Goal: Check status: Check status

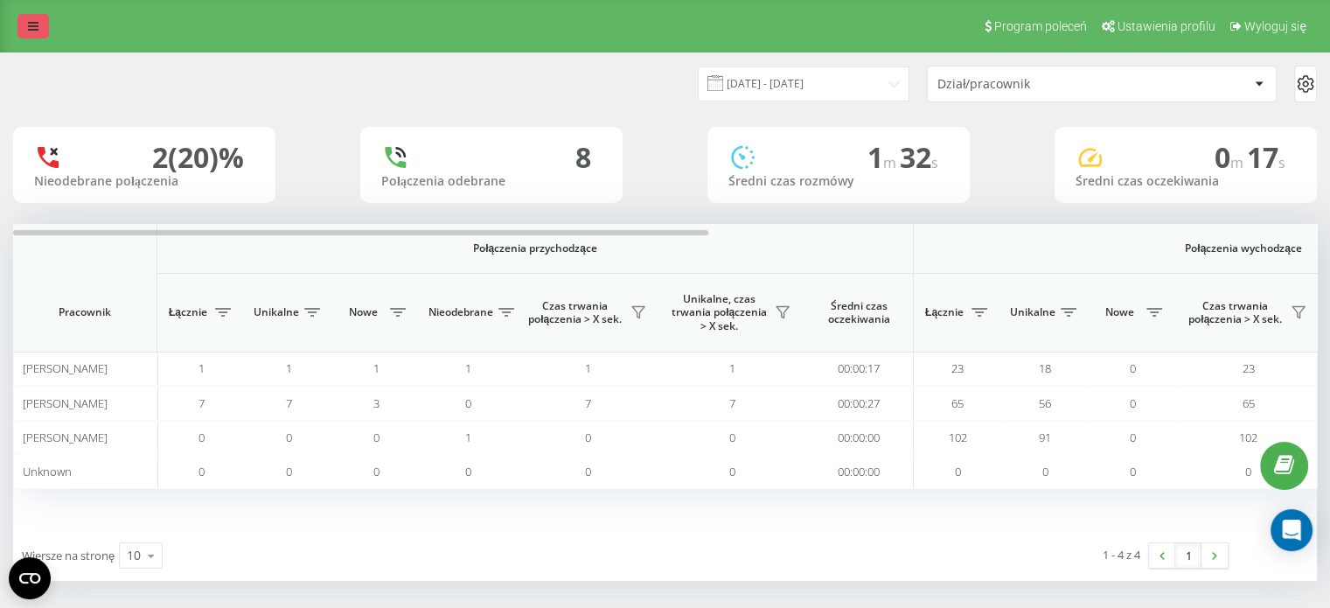
click at [30, 22] on icon at bounding box center [33, 26] width 10 height 12
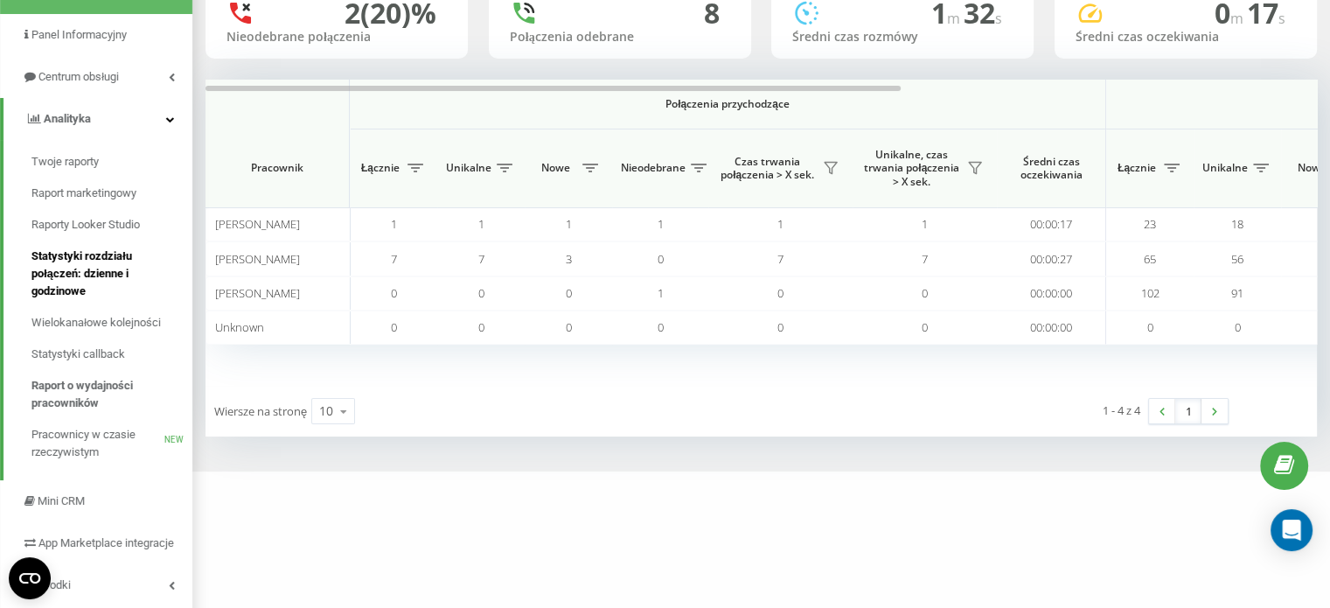
scroll to position [175, 0]
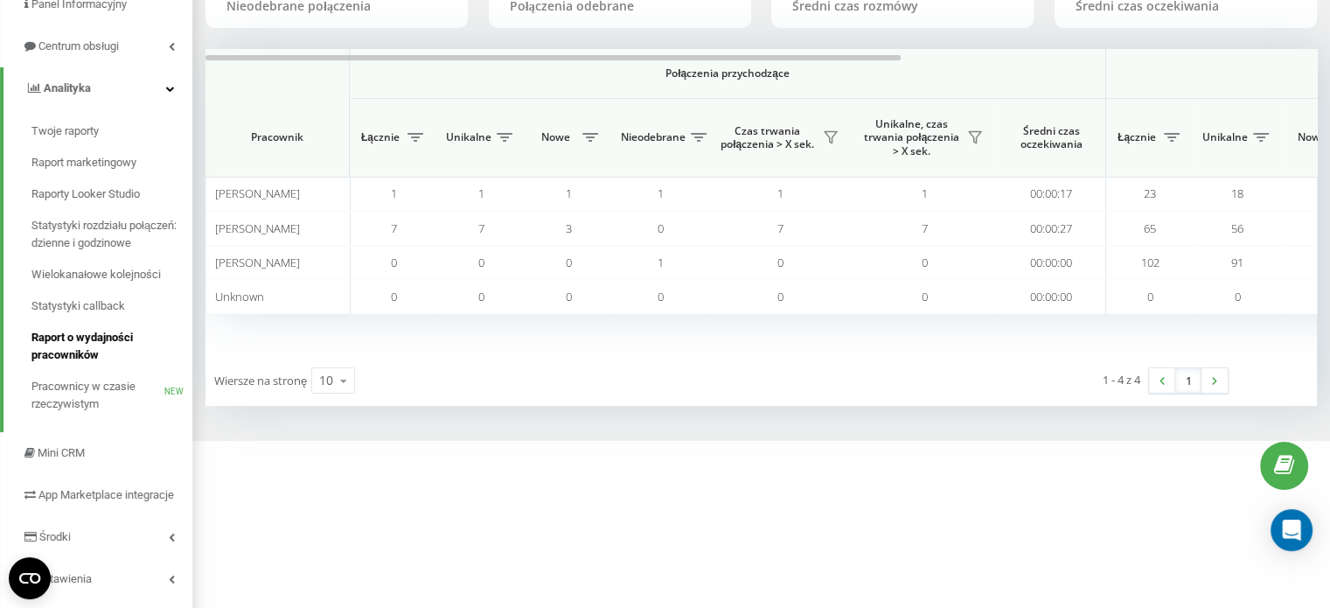
click at [87, 340] on span "Raport o wydajności pracowników" at bounding box center [107, 346] width 152 height 35
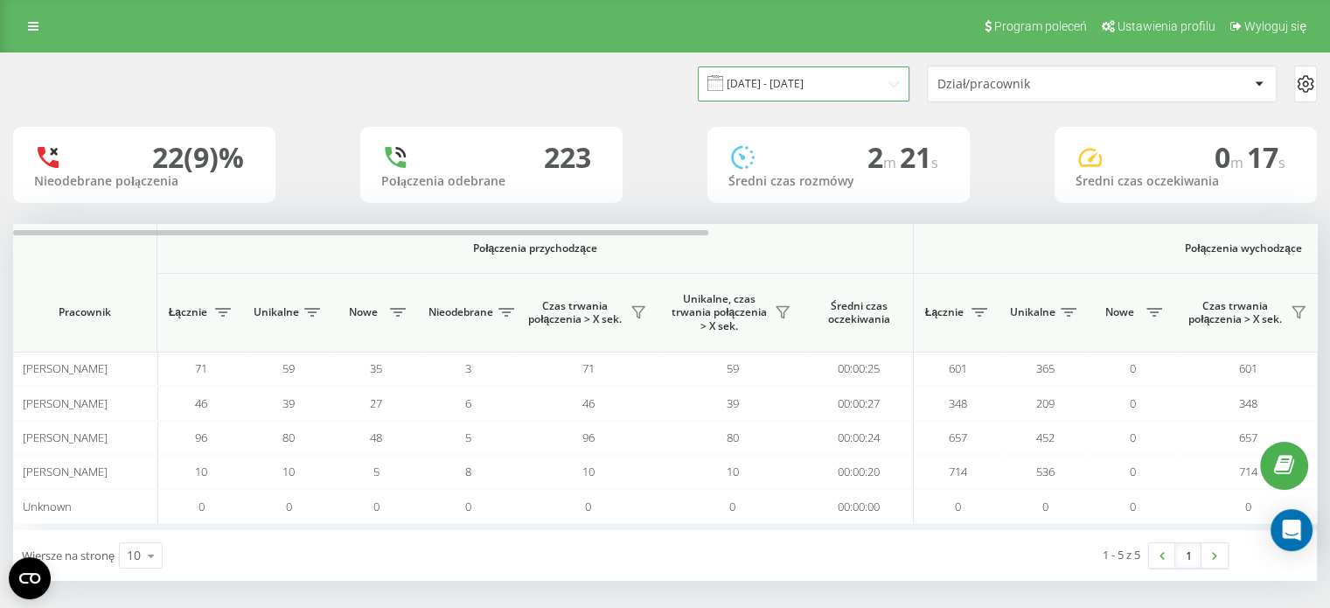
click at [876, 83] on input "[DATE] - [DATE]" at bounding box center [804, 83] width 212 height 34
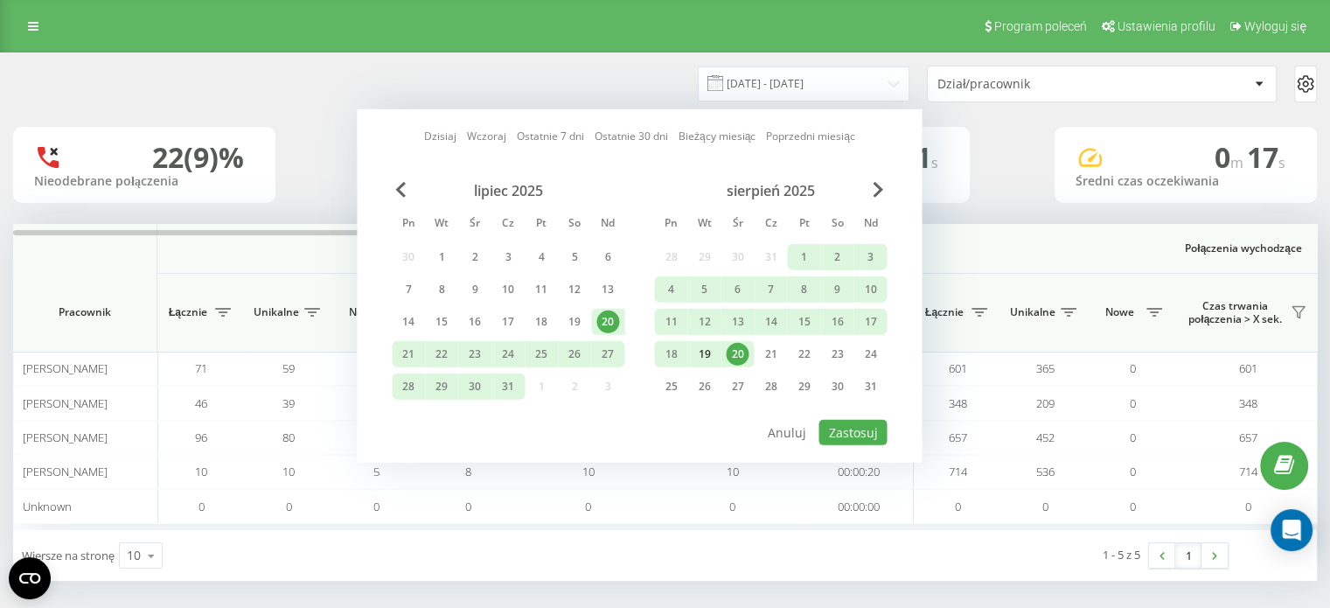
click at [694, 360] on div "19" at bounding box center [704, 354] width 23 height 23
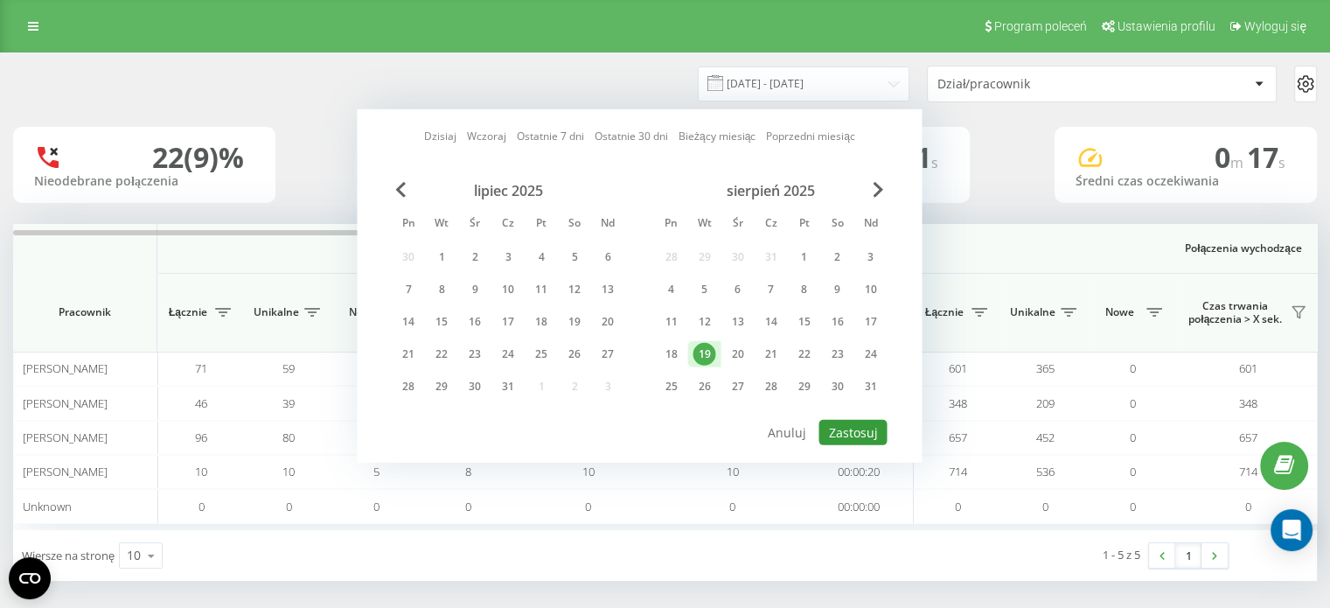
click at [861, 433] on button "Zastosuj" at bounding box center [853, 432] width 68 height 25
type input "[DATE] - [DATE]"
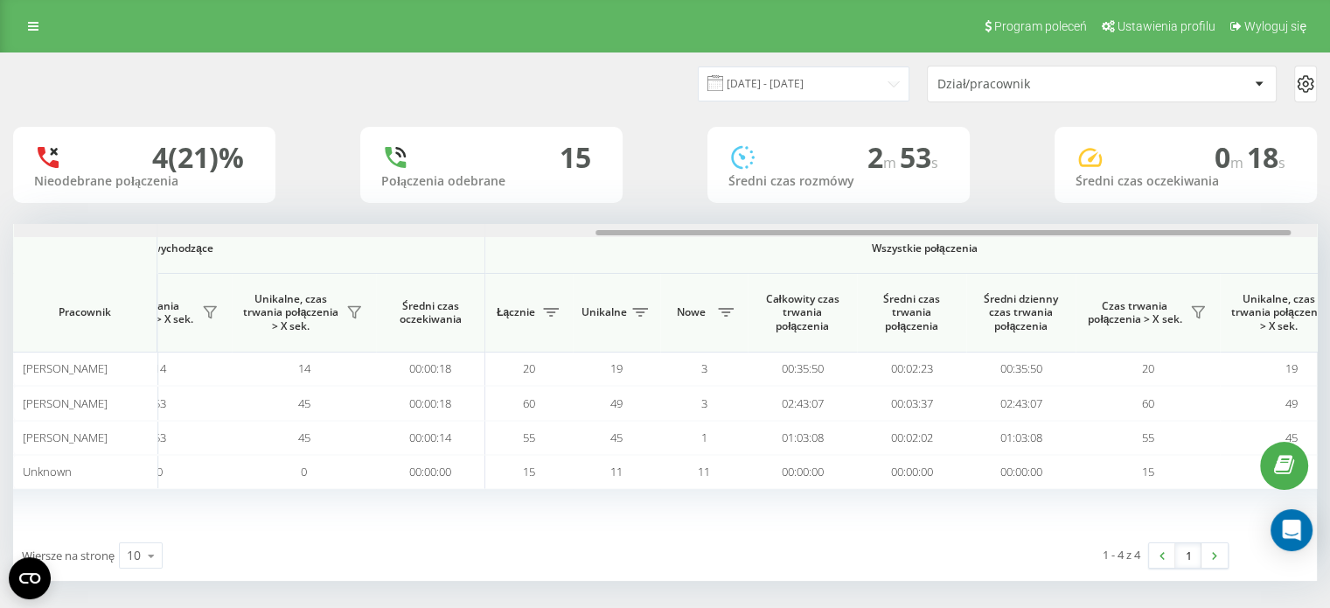
scroll to position [0, 1136]
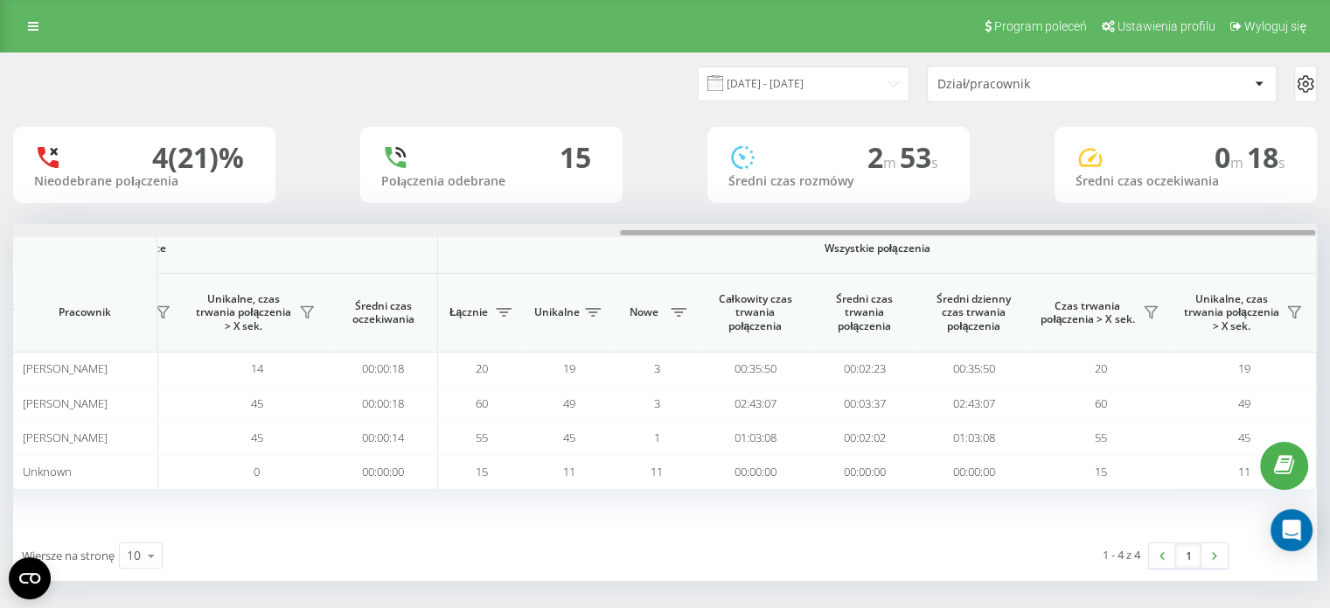
drag, startPoint x: 637, startPoint y: 233, endPoint x: 1343, endPoint y: 204, distance: 706.5
click at [1330, 204] on html "[DOMAIN_NAME] Projekty [DOMAIN_NAME] Panel Informacyjny Centrum obsługi Anality…" at bounding box center [665, 304] width 1330 height 608
drag, startPoint x: 730, startPoint y: 235, endPoint x: 817, endPoint y: 235, distance: 86.6
click at [817, 235] on div at bounding box center [664, 230] width 1303 height 13
click at [771, 531] on div "1 - 4 z 4 1" at bounding box center [996, 555] width 489 height 51
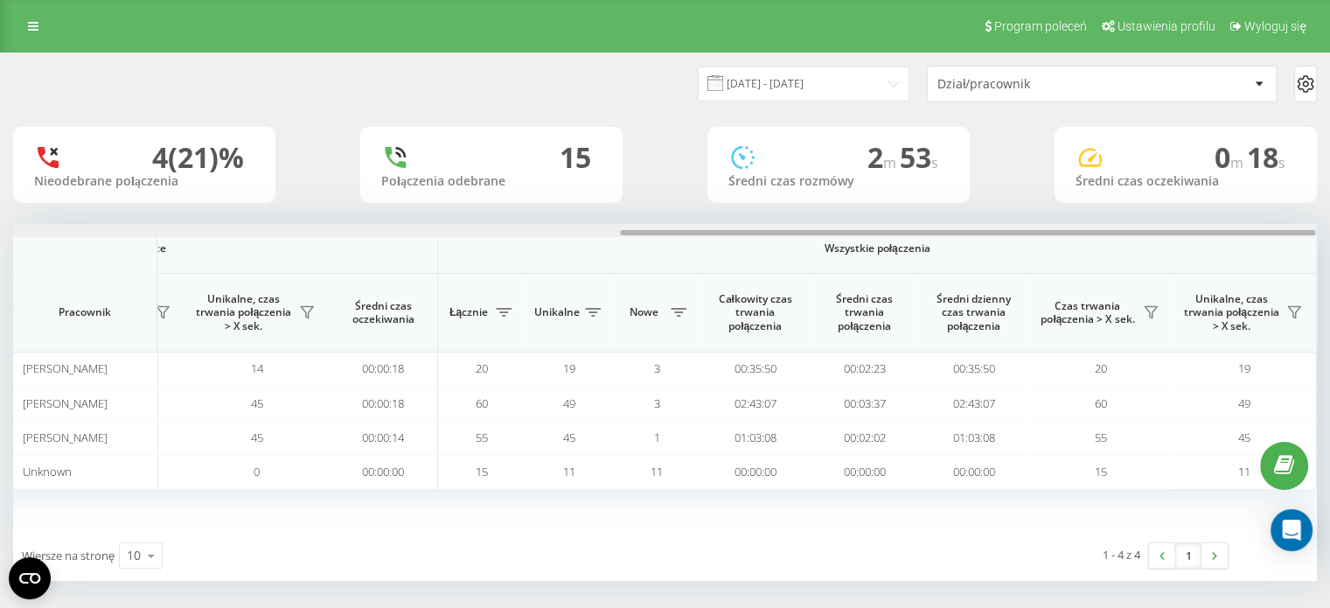
drag, startPoint x: 829, startPoint y: 230, endPoint x: 984, endPoint y: 208, distance: 156.4
click at [984, 208] on div "19.08.2025 - 19.08.2025 Dział/pracownik 4 (21)% Nieodebrane połączenia 15 Połąc…" at bounding box center [665, 316] width 1304 height 527
